Goal: Task Accomplishment & Management: Manage account settings

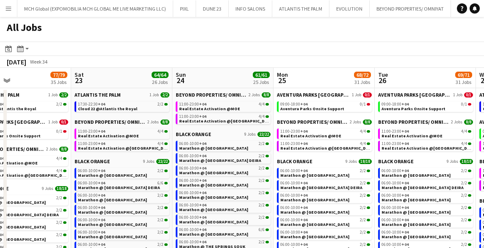
scroll to position [11, 0]
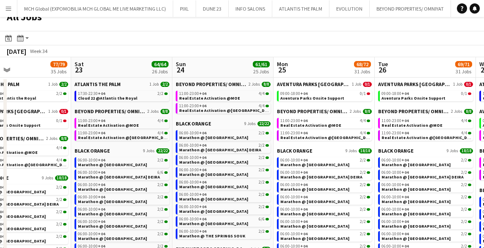
click at [8, 8] on app-icon "Menu" at bounding box center [8, 8] width 7 height 7
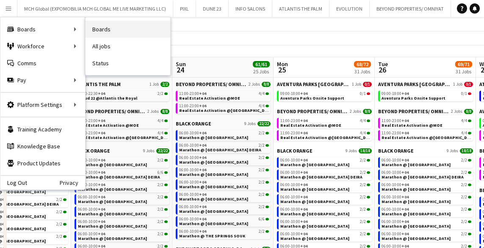
click at [96, 29] on link "Boards" at bounding box center [128, 29] width 85 height 17
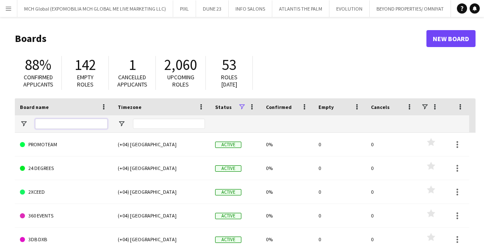
click at [67, 122] on input "Board name Filter Input" at bounding box center [71, 124] width 72 height 10
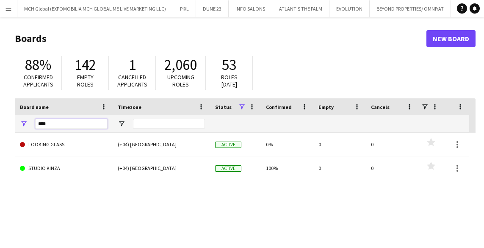
type input "*****"
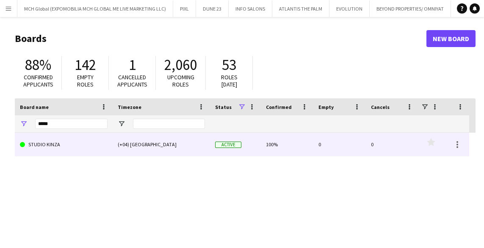
click at [53, 144] on link "STUDIO KINZA" at bounding box center [64, 145] width 88 height 24
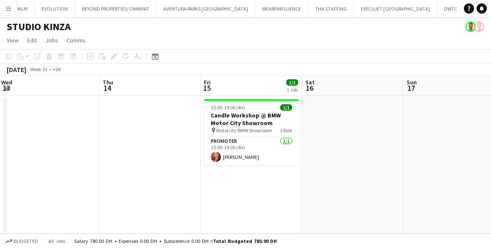
scroll to position [0, 333]
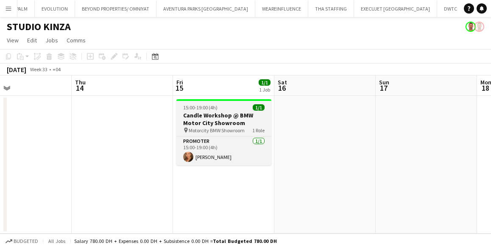
click at [211, 102] on app-job-card "15:00-19:00 (4h) 1/1 Candle Workshop @ BMW Motor City Showroom pin Motorcity BM…" at bounding box center [223, 132] width 95 height 66
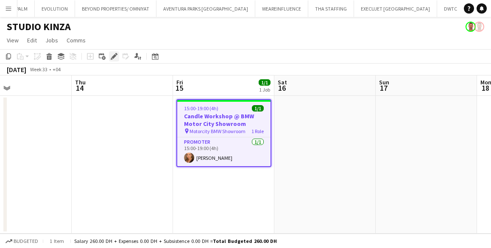
click at [112, 56] on icon "Edit" at bounding box center [114, 56] width 7 height 7
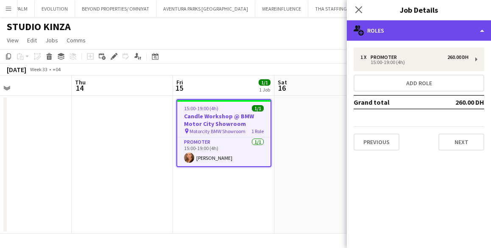
click at [374, 31] on div "multiple-users-add Roles" at bounding box center [419, 30] width 144 height 20
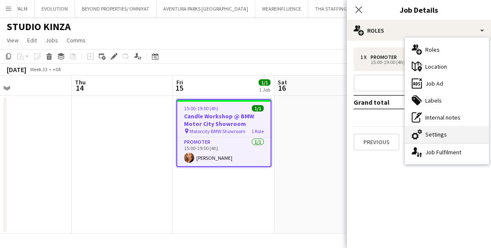
click at [438, 137] on div "cog-double-3 Settings" at bounding box center [447, 134] width 84 height 17
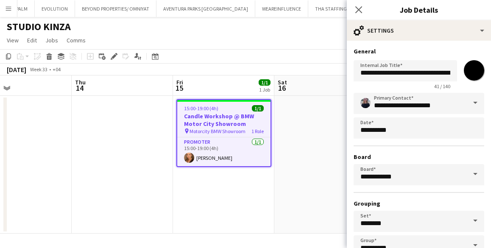
click at [469, 71] on input "*******" at bounding box center [473, 70] width 31 height 31
type input "*******"
click at [364, 86] on div "41 / 140" at bounding box center [404, 86] width 103 height 6
click at [467, 99] on span at bounding box center [475, 103] width 18 height 20
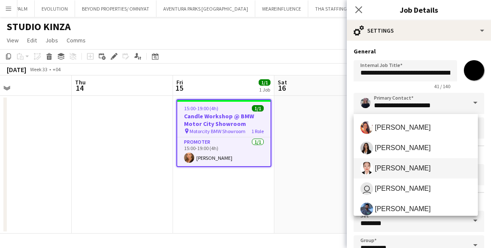
click at [407, 167] on span "Hanna Emia" at bounding box center [403, 168] width 56 height 8
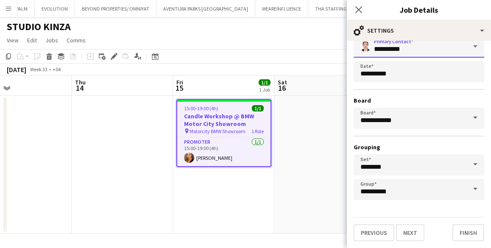
scroll to position [0, 0]
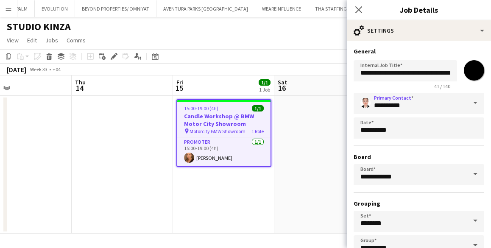
click at [468, 101] on span at bounding box center [475, 103] width 18 height 20
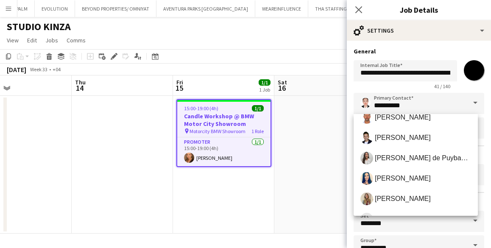
scroll to position [275, 0]
click at [401, 159] on span "Ines de Puybaudet" at bounding box center [423, 157] width 96 height 8
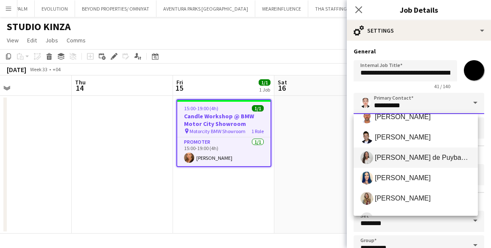
type input "**********"
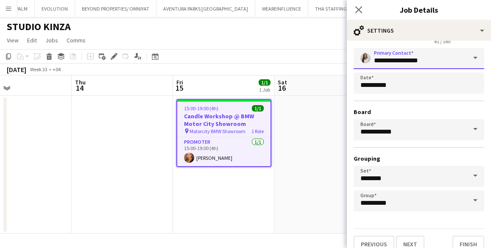
scroll to position [56, 0]
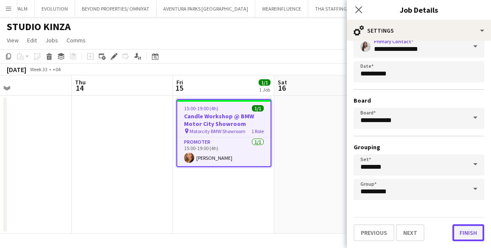
click at [460, 233] on button "Finish" at bounding box center [468, 232] width 32 height 17
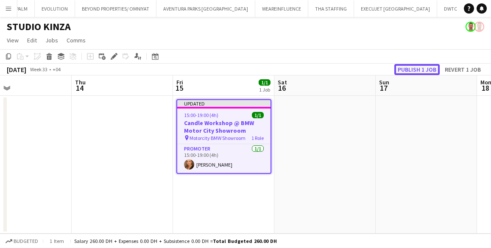
click at [420, 69] on button "Publish 1 job" at bounding box center [416, 69] width 45 height 11
